Goal: Communication & Community: Answer question/provide support

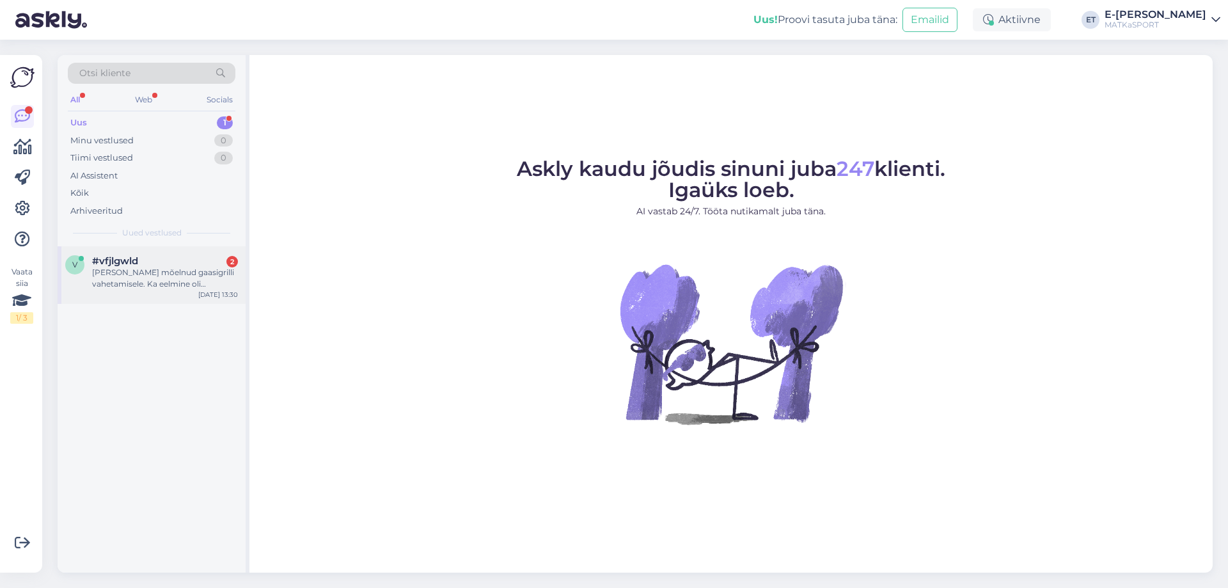
click at [117, 271] on div "[PERSON_NAME] mõelnud gaasigrilli vahetamisele. Ka eelmine oli [GEOGRAPHIC_DATA…" at bounding box center [165, 278] width 146 height 23
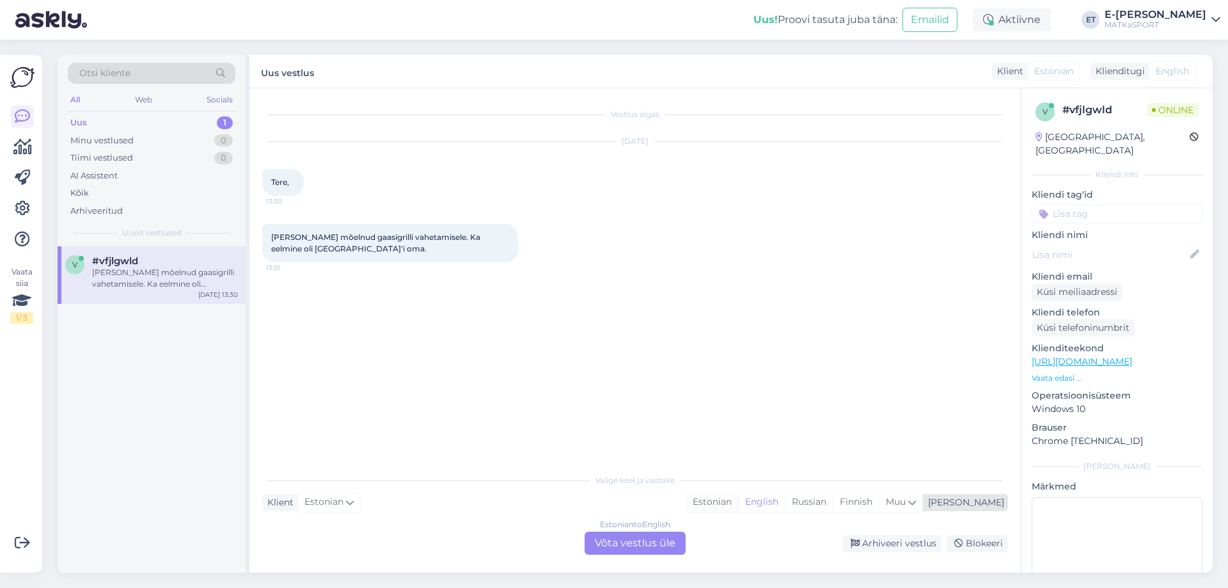
click at [738, 498] on div "Estonian" at bounding box center [713, 502] width 52 height 19
click at [657, 541] on div "Estonian to Estonian Võta vestlus üle" at bounding box center [635, 543] width 101 height 23
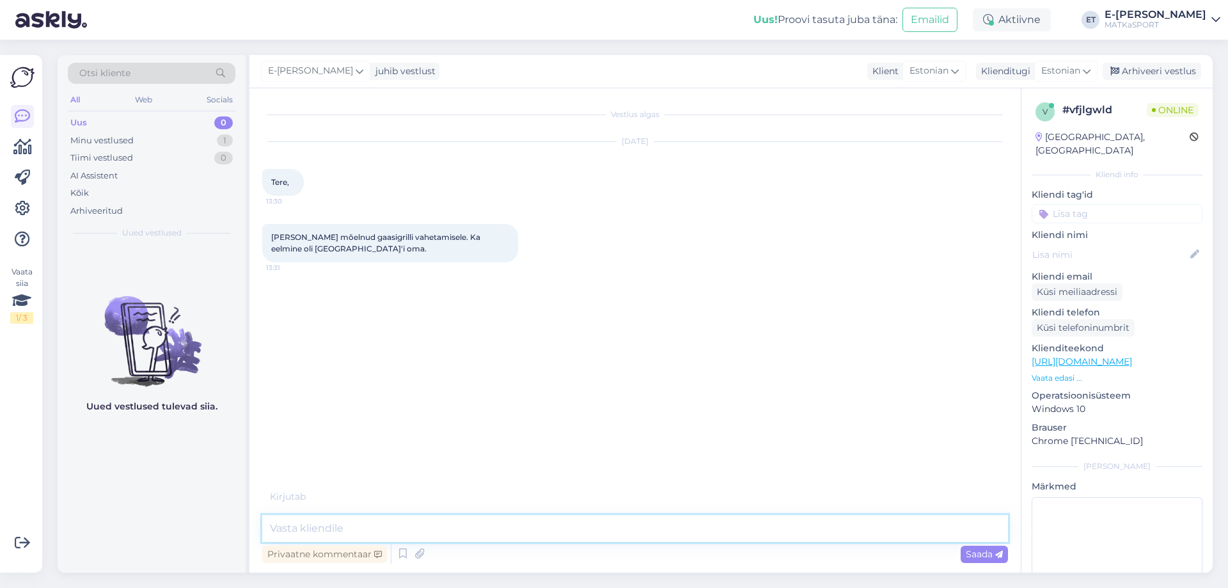
drag, startPoint x: 390, startPoint y: 534, endPoint x: 640, endPoint y: 559, distance: 250.8
click at [391, 533] on textarea at bounding box center [635, 528] width 746 height 27
type textarea "Tere! Kuidas saame Teile abiks olla?"
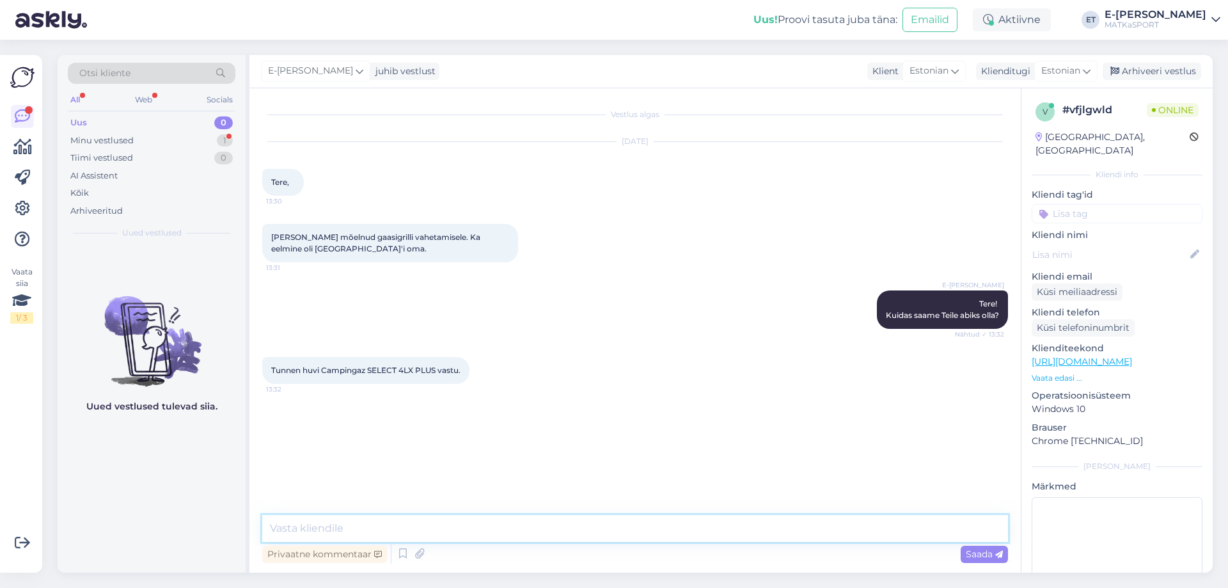
click at [352, 532] on textarea at bounding box center [635, 528] width 746 height 27
click at [1067, 372] on p "Vaata edasi ..." at bounding box center [1117, 378] width 171 height 12
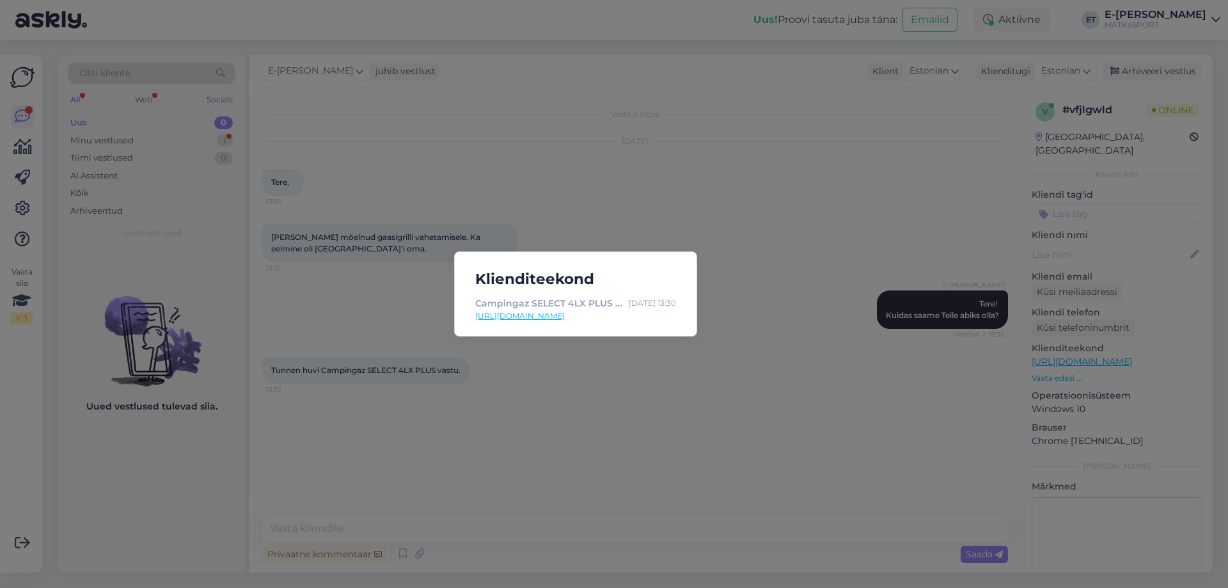
click at [585, 315] on link "https://matkasport.ee/gaasigrillid/21826-83254-select-4lx-plus-gaasigrill.html#…" at bounding box center [575, 316] width 201 height 12
click at [610, 406] on div "Klienditeekond Campingaz SELECT 4LX PLUS gaasigrill Sep 29 13:30 https://matkas…" at bounding box center [614, 294] width 1228 height 588
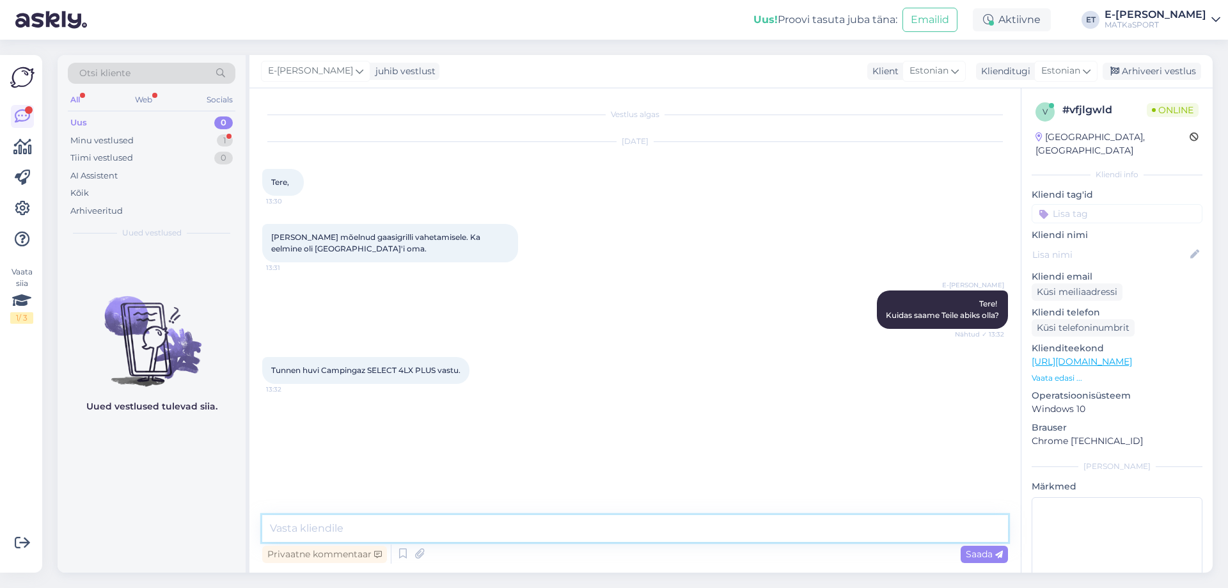
click at [370, 519] on textarea at bounding box center [635, 528] width 746 height 27
click at [369, 536] on textarea at bounding box center [635, 528] width 746 height 27
type textarea "A"
click at [371, 525] on textarea at bounding box center [635, 528] width 746 height 27
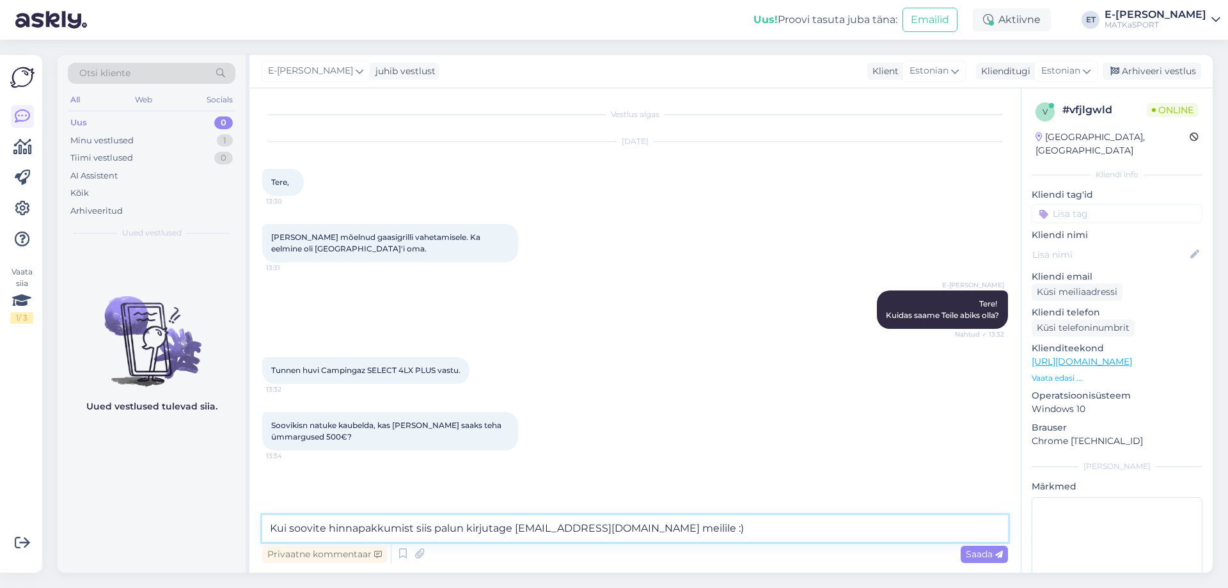
type textarea "Kui soovite hinnapakkumist siis palun kirjutage info@matkasport.ee meilile :)"
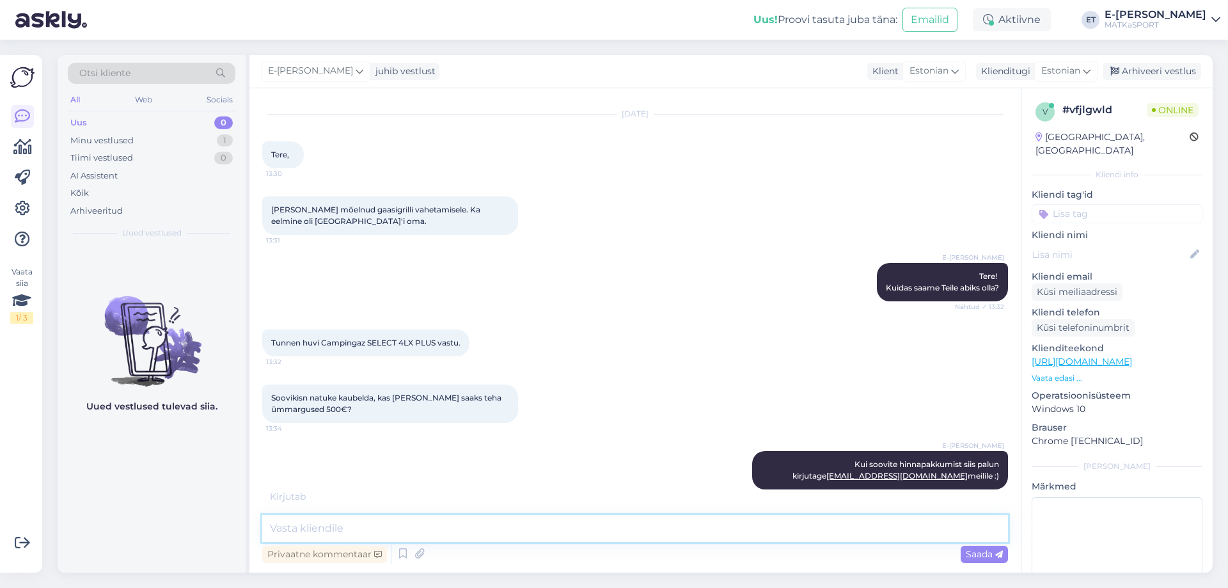
scroll to position [83, 0]
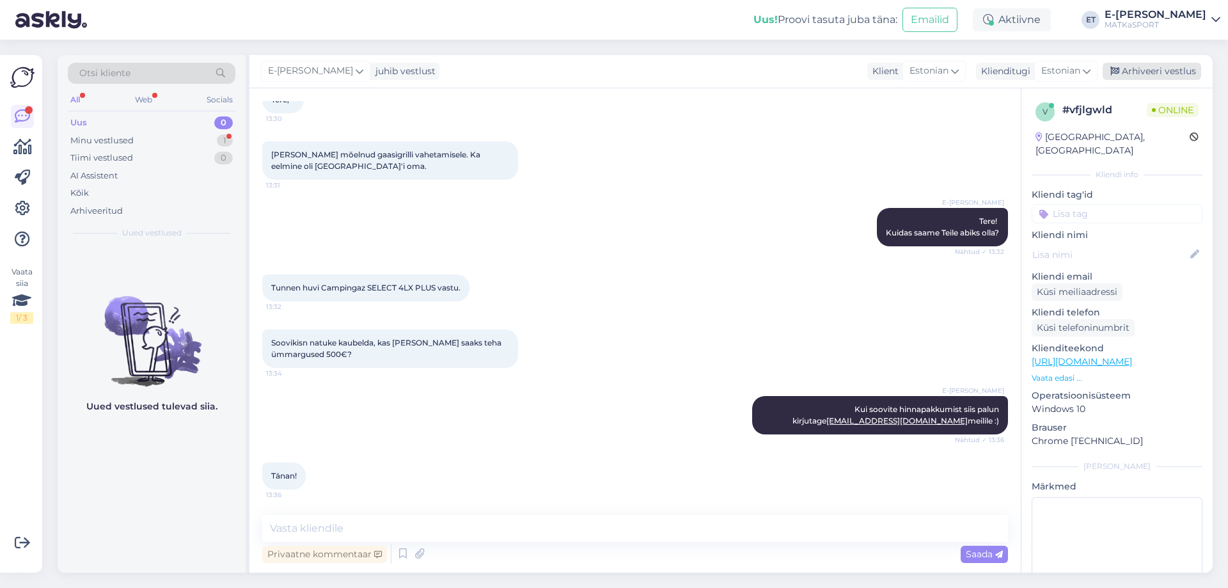
click at [1177, 71] on div "Arhiveeri vestlus" at bounding box center [1152, 71] width 99 height 17
